Goal: Information Seeking & Learning: Learn about a topic

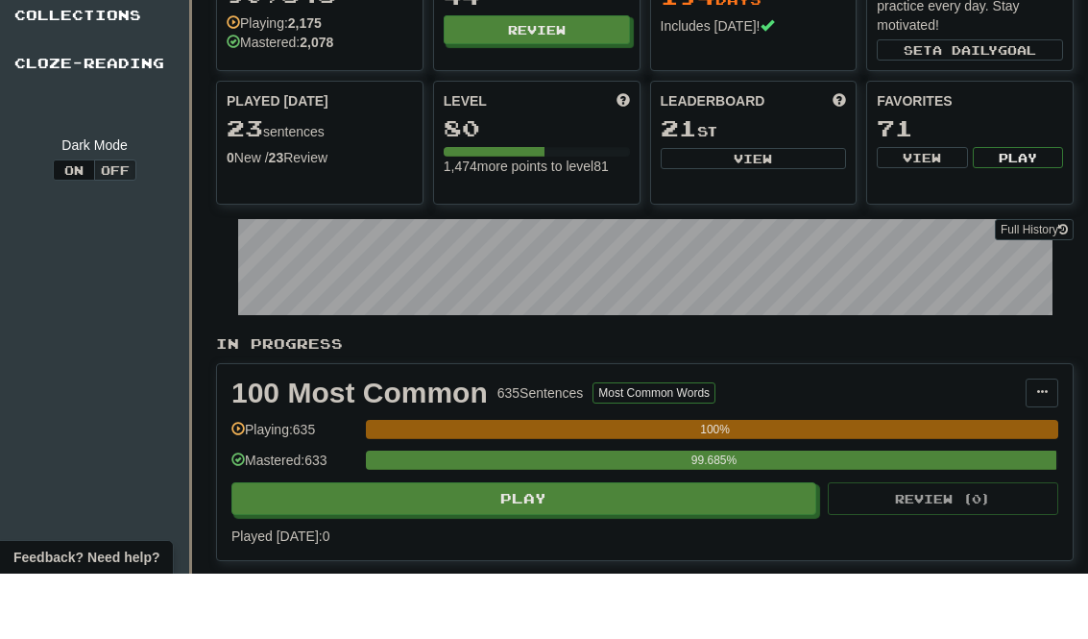
scroll to position [107, 0]
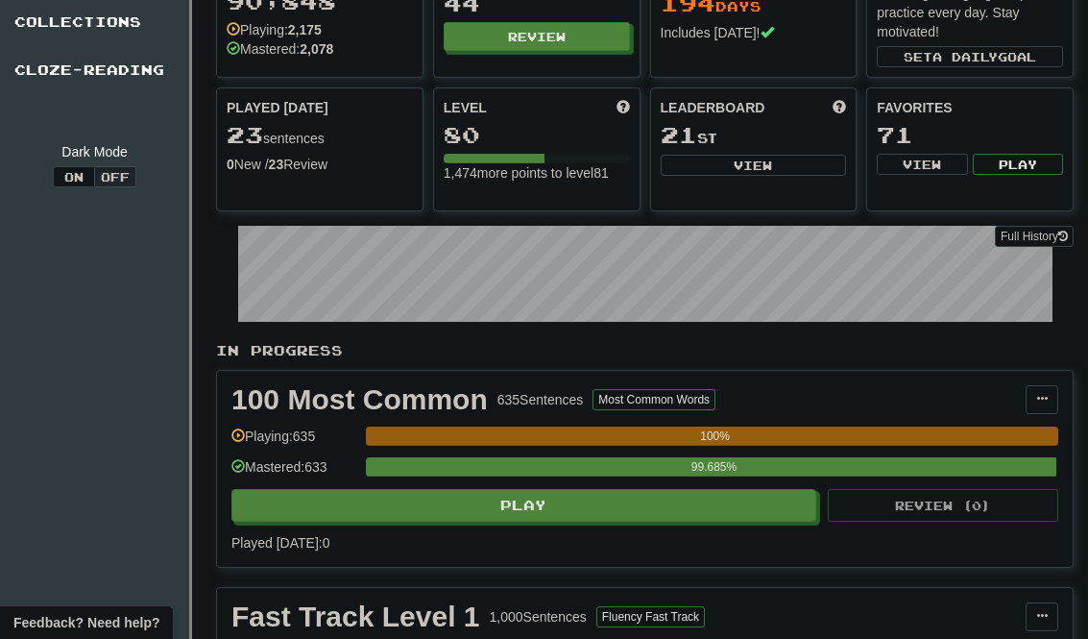
click at [594, 39] on button "Review" at bounding box center [537, 36] width 186 height 29
select select "********"
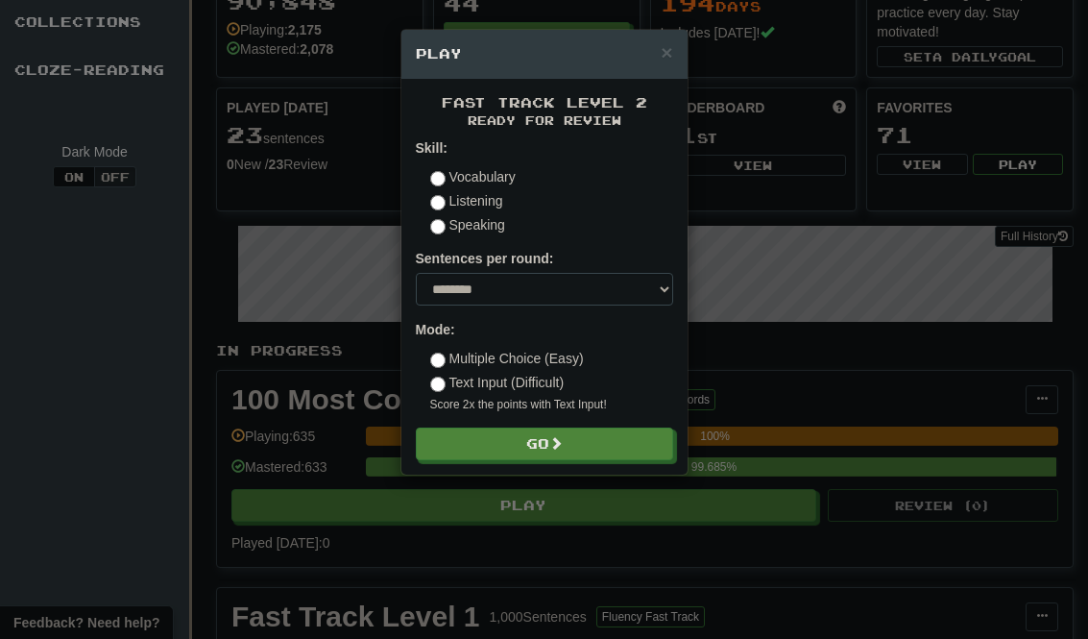
click at [599, 444] on button "Go" at bounding box center [544, 443] width 257 height 33
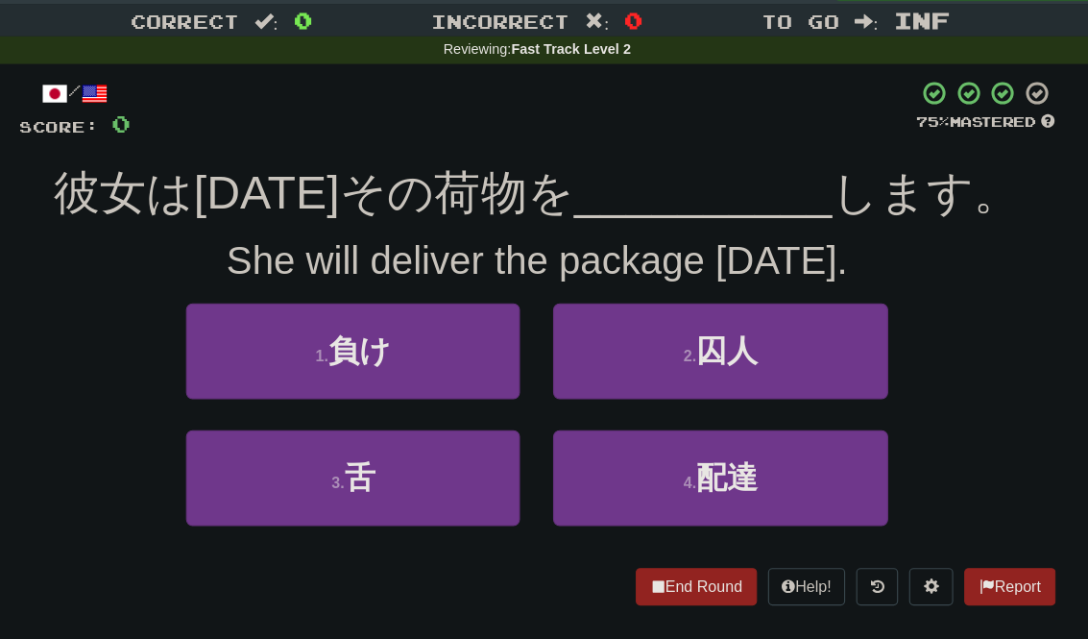
click at [687, 420] on button "4 . 配達" at bounding box center [703, 462] width 291 height 84
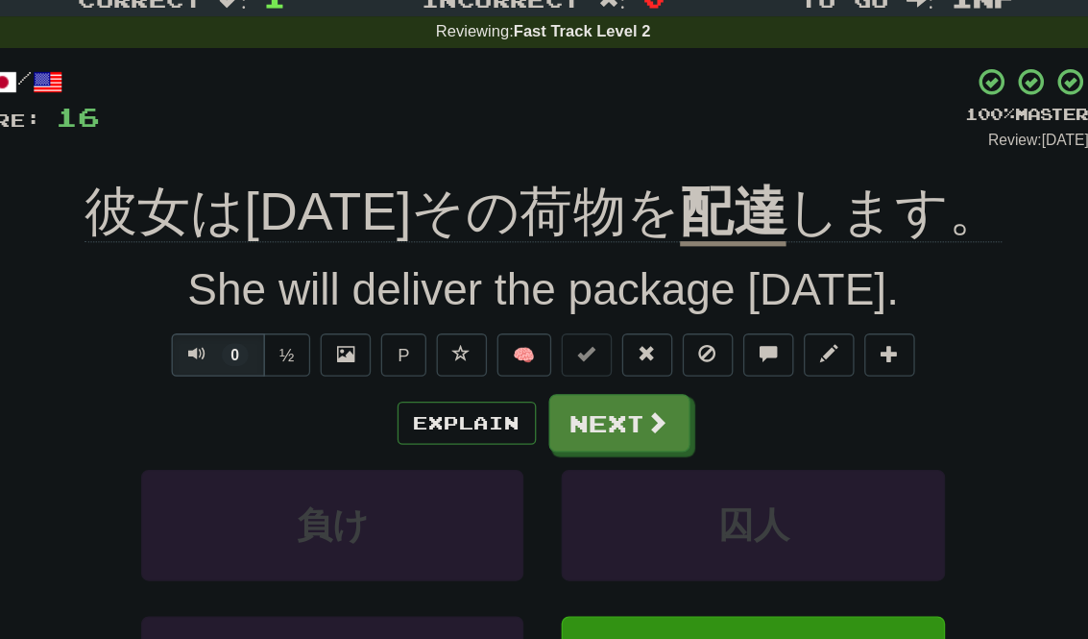
click at [433, 370] on button "Explain" at bounding box center [486, 386] width 106 height 33
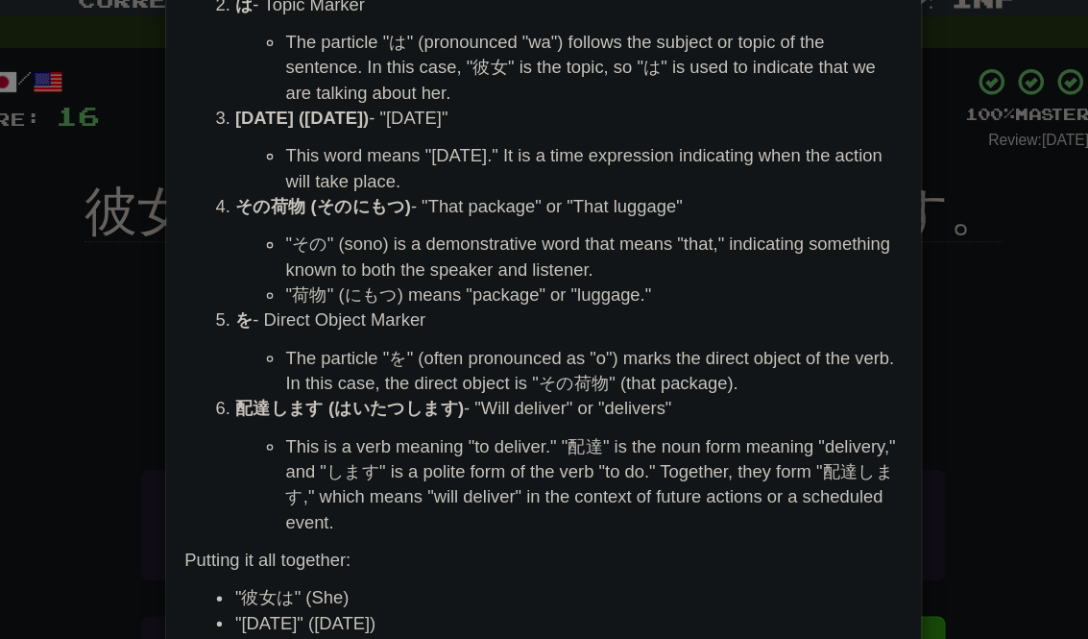
scroll to position [131, 0]
click at [729, 240] on div "× Explanation Sure! Let's break down the sentence "彼女は明日その荷物を配達します。" step-by-st…" at bounding box center [544, 319] width 1088 height 639
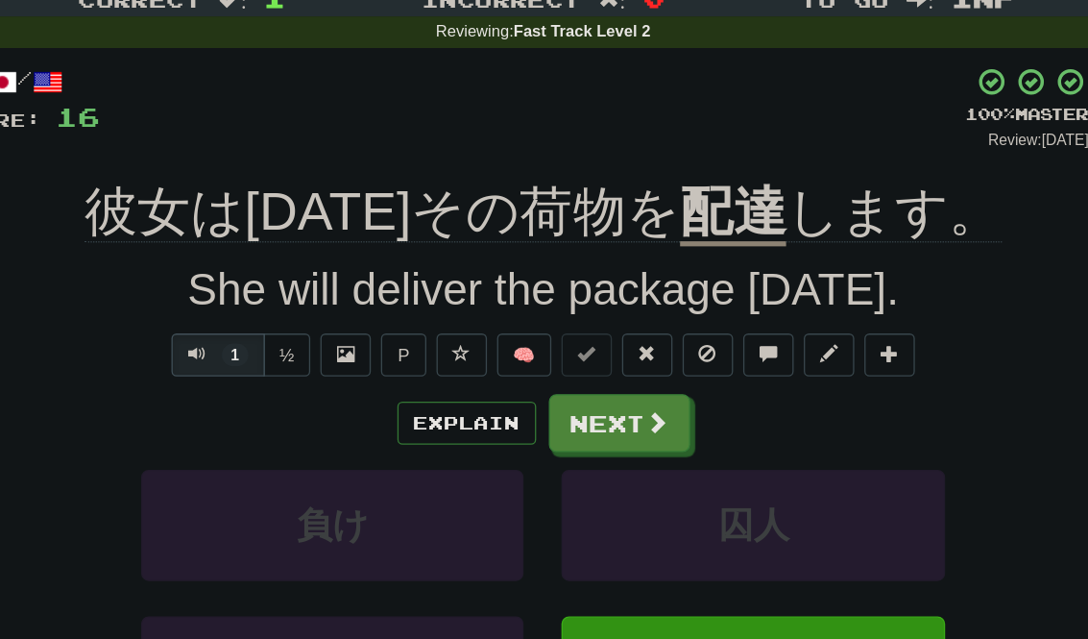
click at [548, 364] on button "Next" at bounding box center [602, 386] width 108 height 44
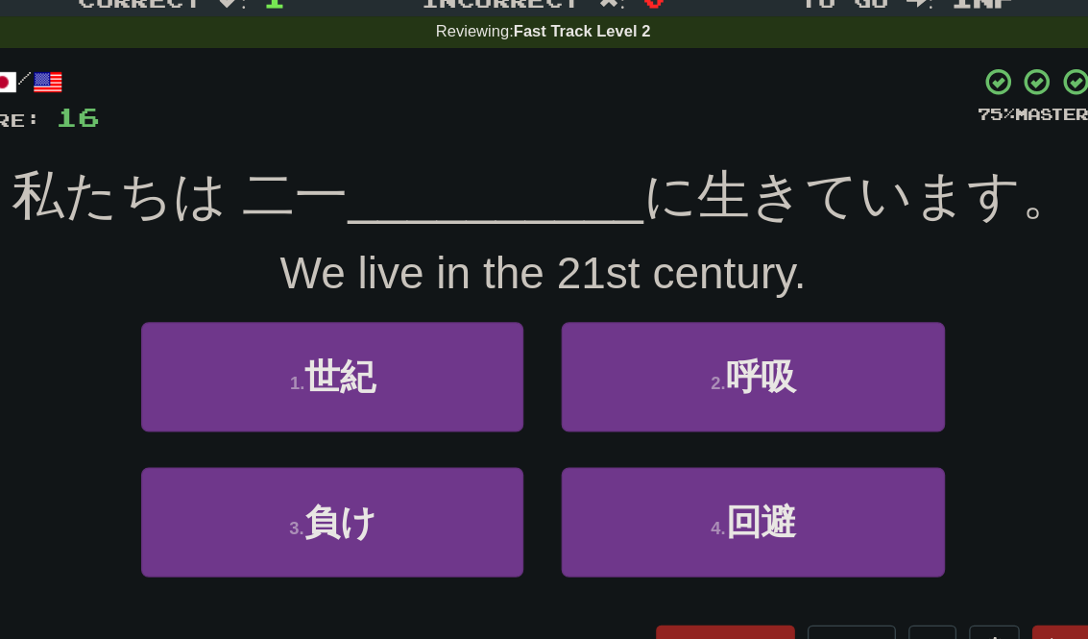
click at [238, 309] on button "1 . 世紀" at bounding box center [383, 351] width 291 height 84
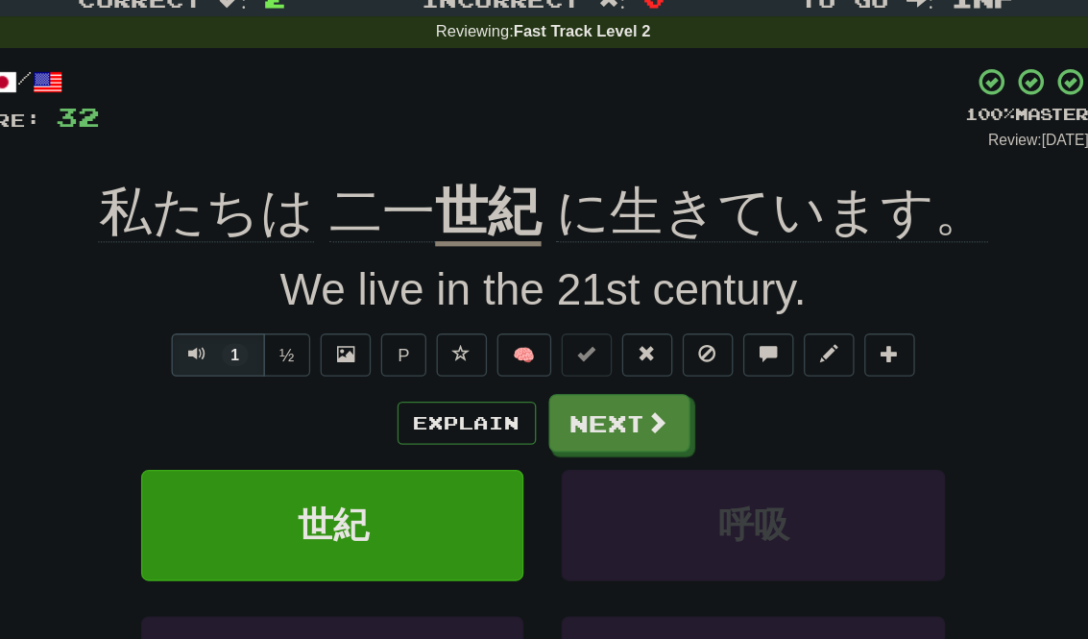
click at [548, 364] on button "Next" at bounding box center [602, 386] width 108 height 44
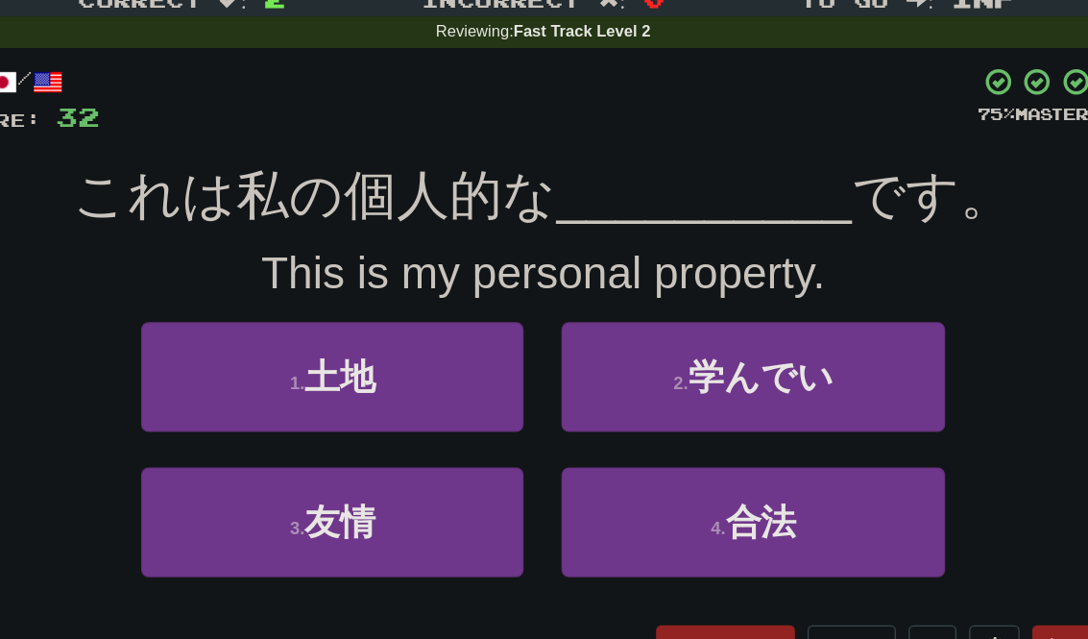
click at [238, 309] on button "1 . 土地" at bounding box center [383, 351] width 291 height 84
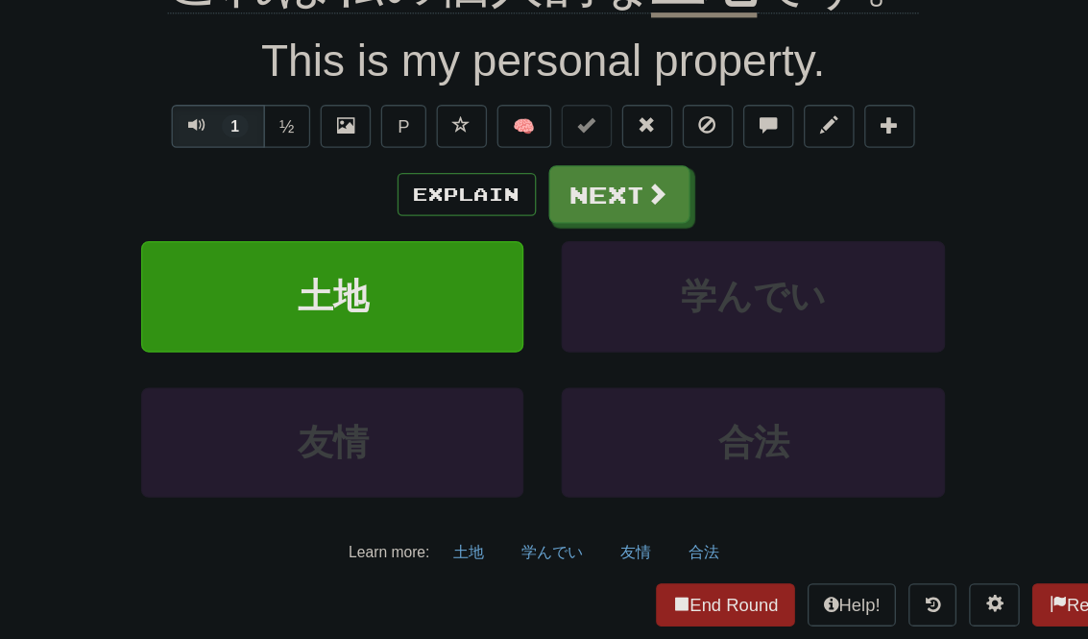
click at [630, 570] on button "End Round" at bounding box center [683, 586] width 106 height 33
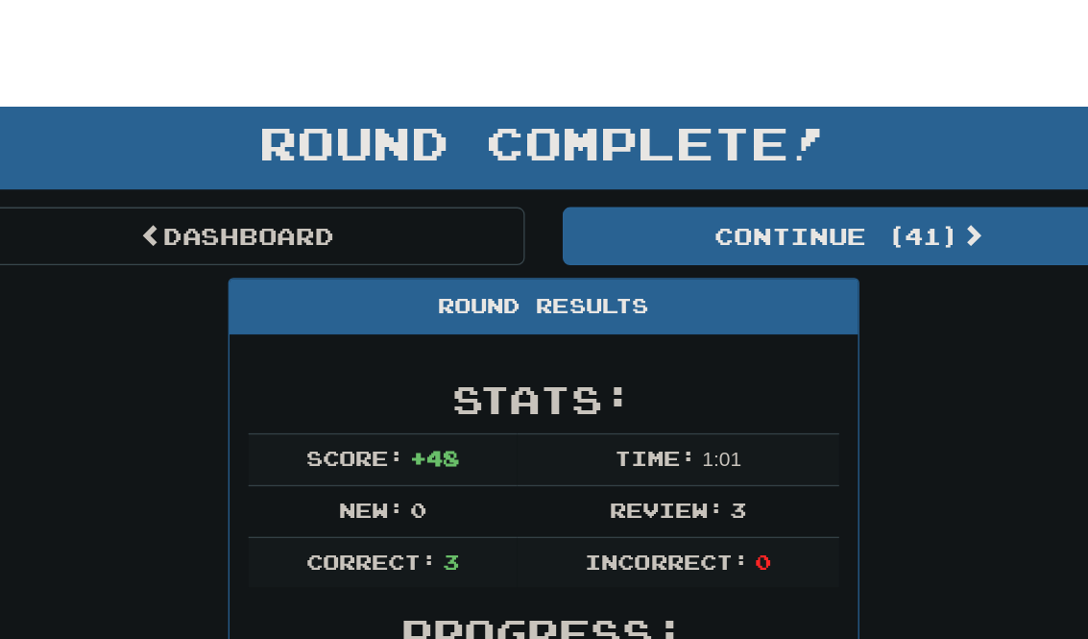
scroll to position [32, 0]
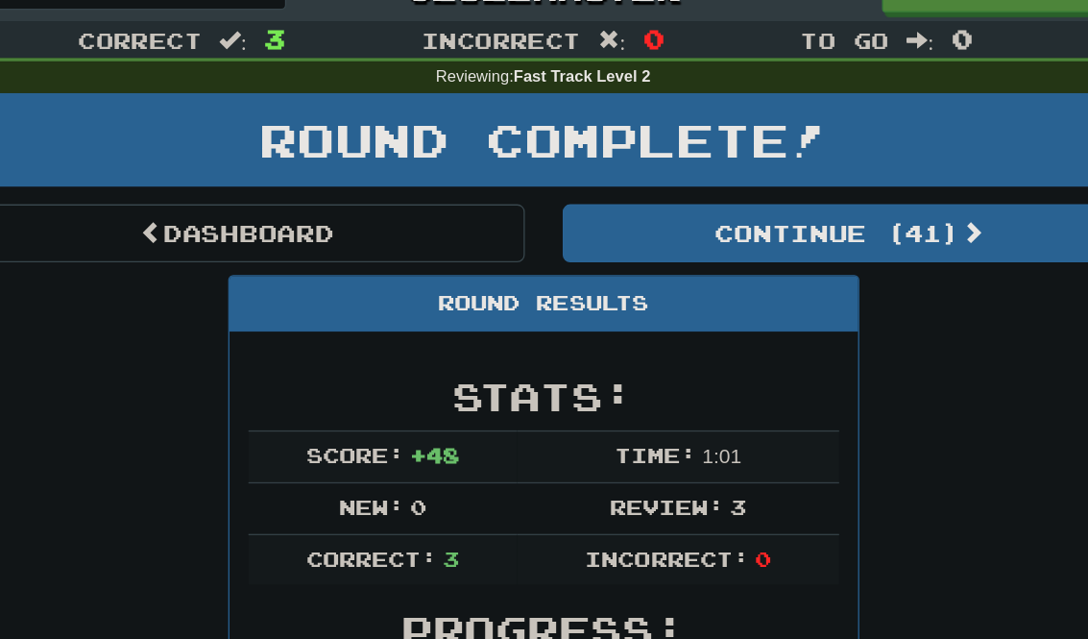
click at [99, 169] on link "Dashboard" at bounding box center [311, 179] width 437 height 44
